Goal: Check status

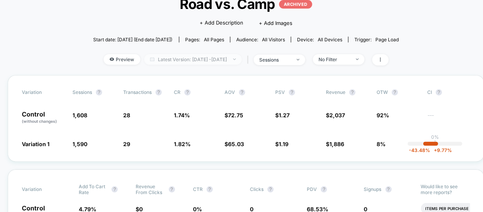
scroll to position [0, 8]
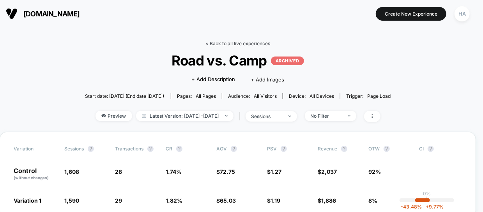
click at [222, 45] on link "< Back to all live experiences" at bounding box center [237, 44] width 65 height 6
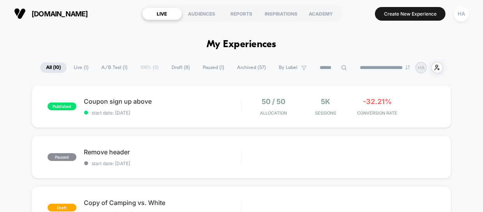
scroll to position [24, 0]
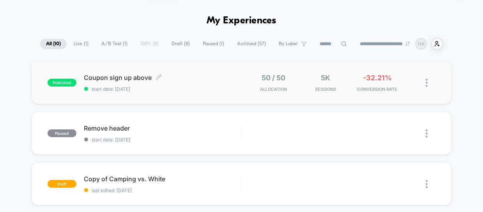
click at [193, 86] on span "start date: [DATE]" at bounding box center [162, 89] width 157 height 6
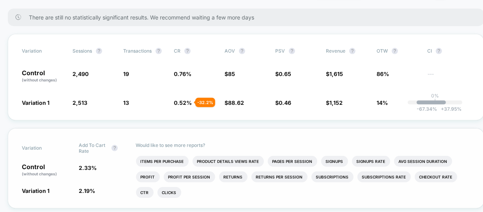
scroll to position [106, 0]
